Goal: Task Accomplishment & Management: Use online tool/utility

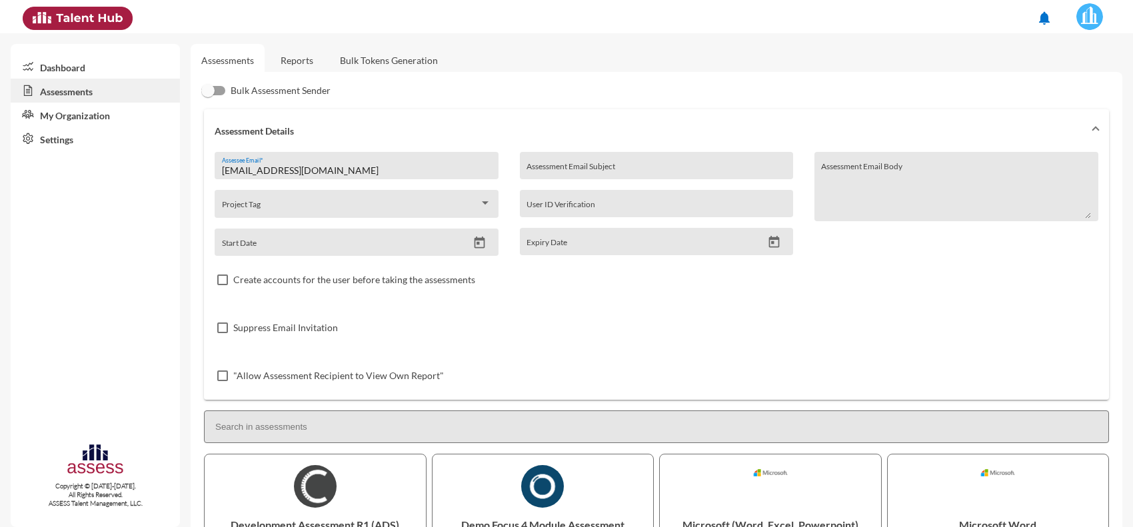
click at [295, 61] on link "Reports" at bounding box center [297, 60] width 54 height 33
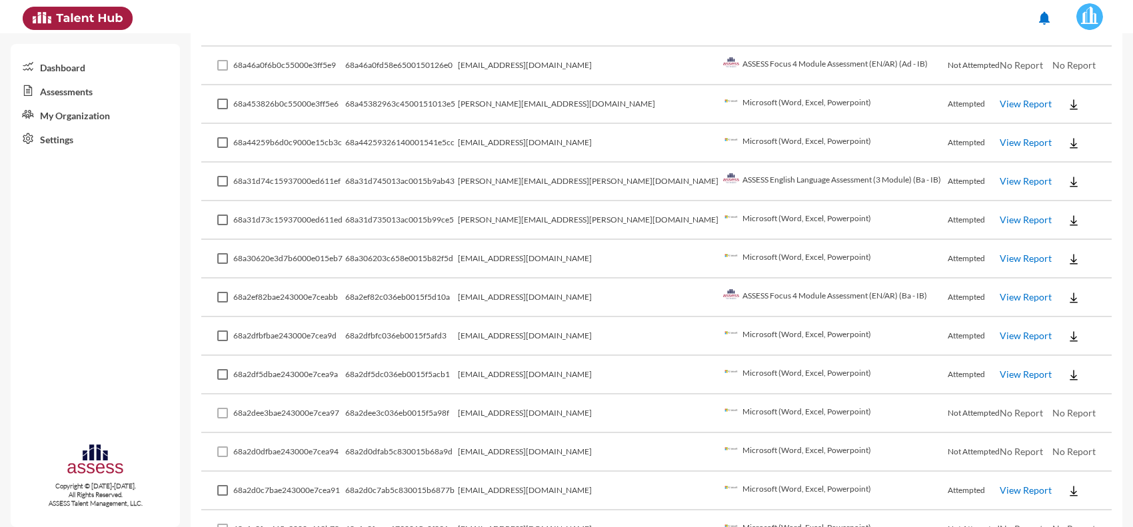
scroll to position [417, 0]
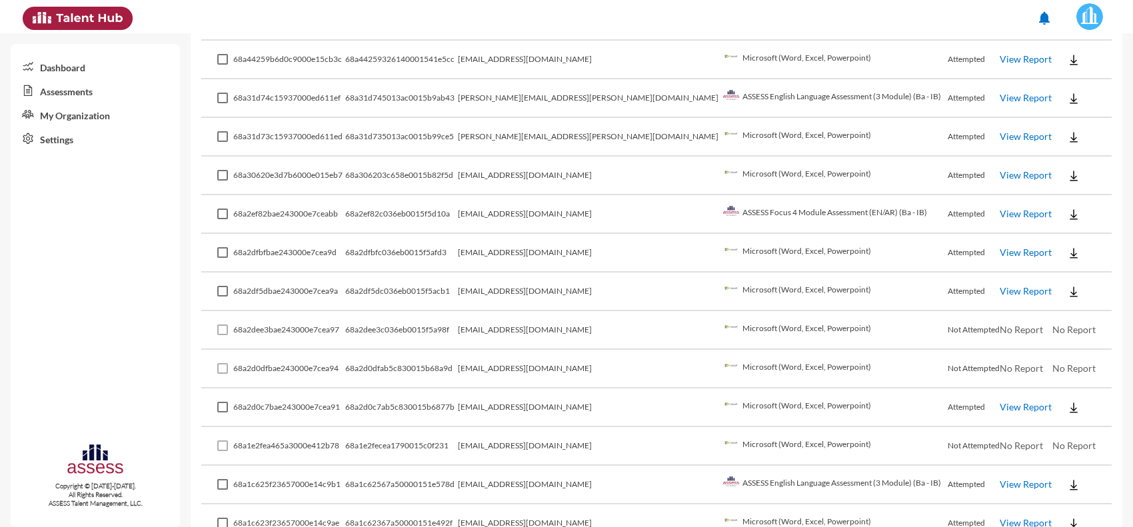
click at [1000, 401] on link "View Report" at bounding box center [1026, 406] width 52 height 11
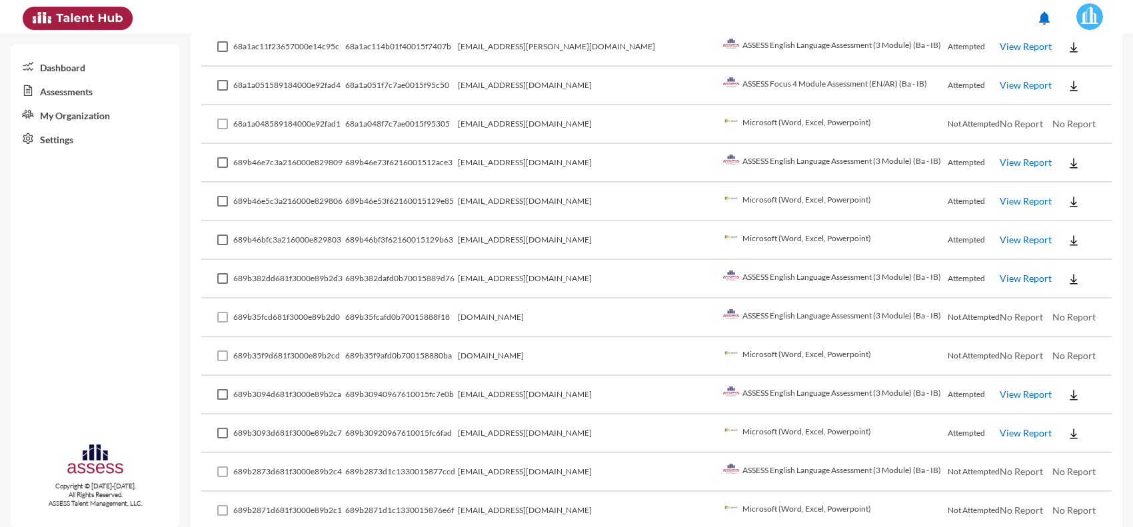
drag, startPoint x: 544, startPoint y: 315, endPoint x: 535, endPoint y: 411, distance: 96.4
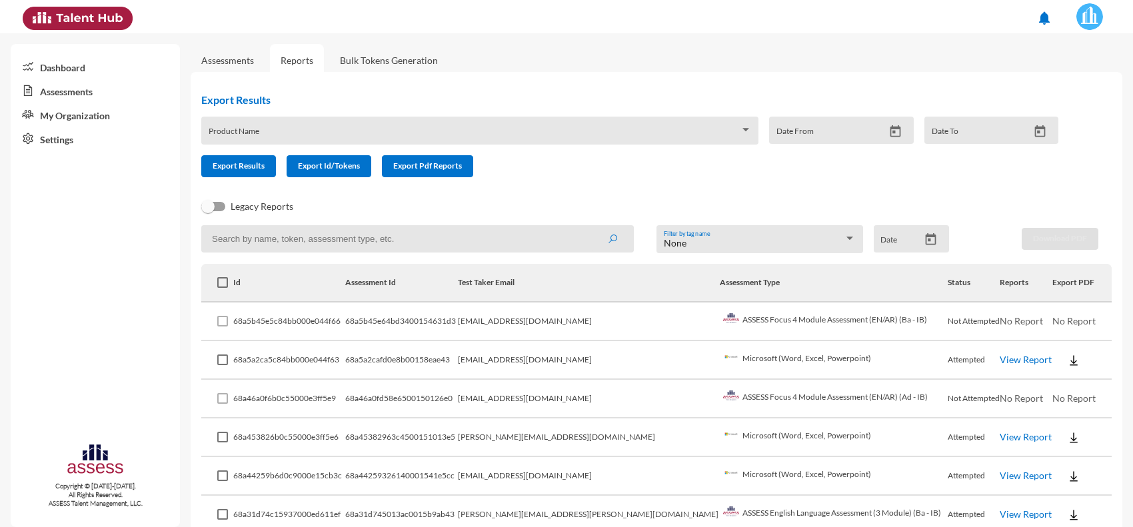
drag, startPoint x: 535, startPoint y: 411, endPoint x: 530, endPoint y: 247, distance: 164.1
drag, startPoint x: 534, startPoint y: 188, endPoint x: 529, endPoint y: 180, distance: 9.6
click at [533, 185] on div "Export Results Product Name Date From Date To Export Results Export Id/Tokens E…" at bounding box center [635, 135] width 889 height 105
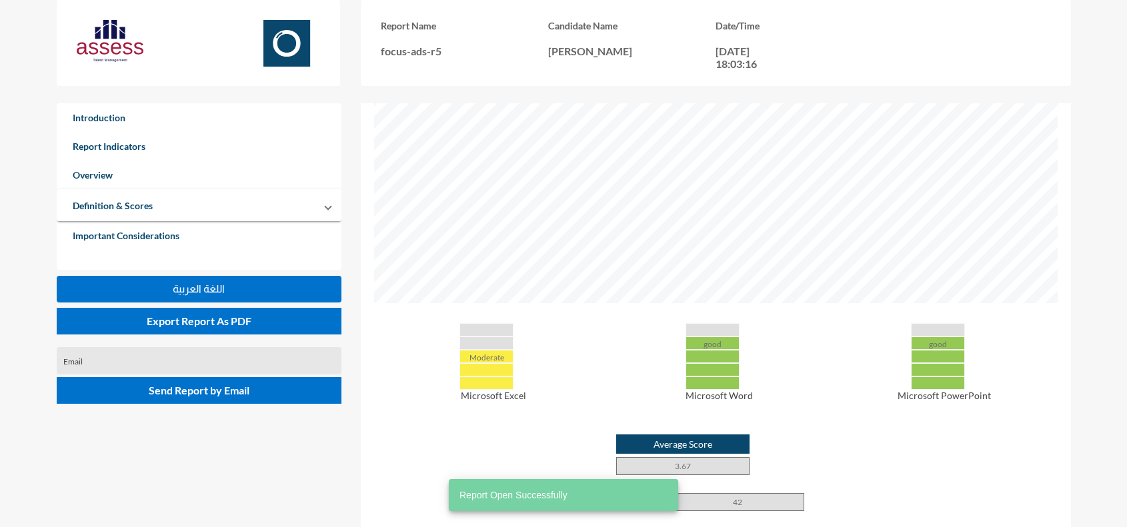
scroll to position [417, 0]
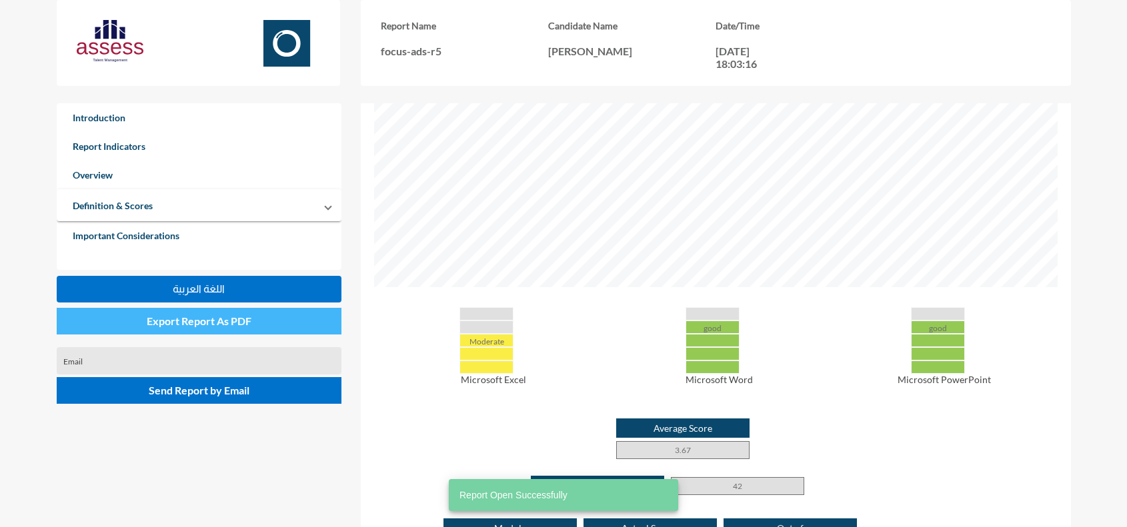
click at [228, 325] on span "Export Report As PDF" at bounding box center [199, 321] width 105 height 13
